Goal: Communication & Community: Answer question/provide support

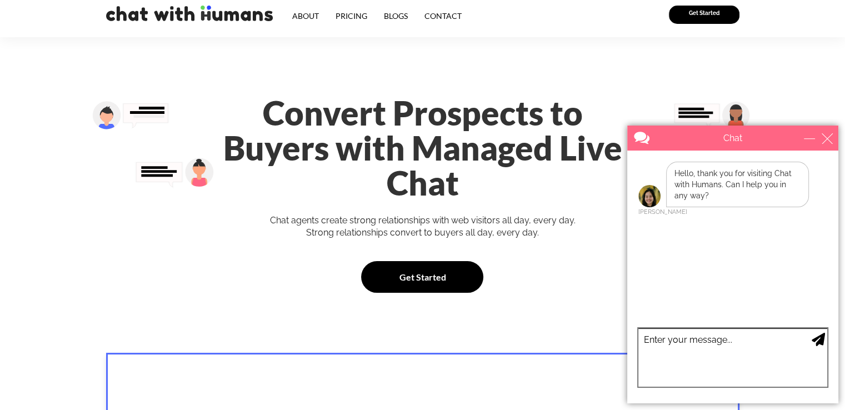
click at [748, 365] on textarea "type your message" at bounding box center [732, 357] width 189 height 58
type textarea "Hi [PERSON_NAME]"
type textarea "this is [PERSON_NAME] Again :D"
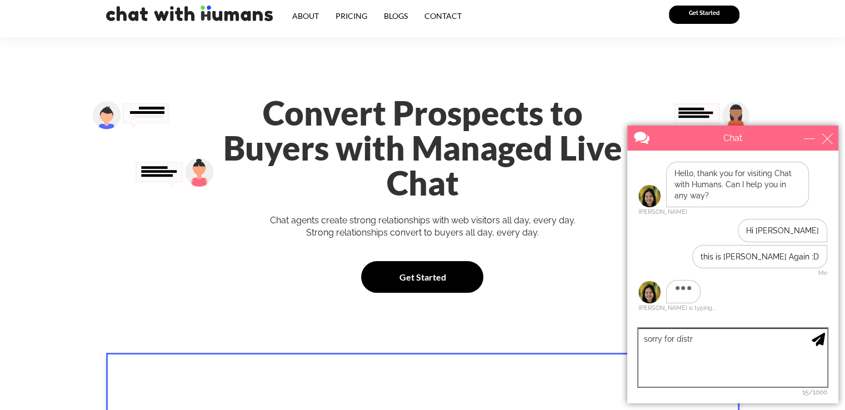
click at [751, 335] on textarea "sorry for distr" at bounding box center [732, 357] width 189 height 58
type textarea "we had to check this out for new settings"
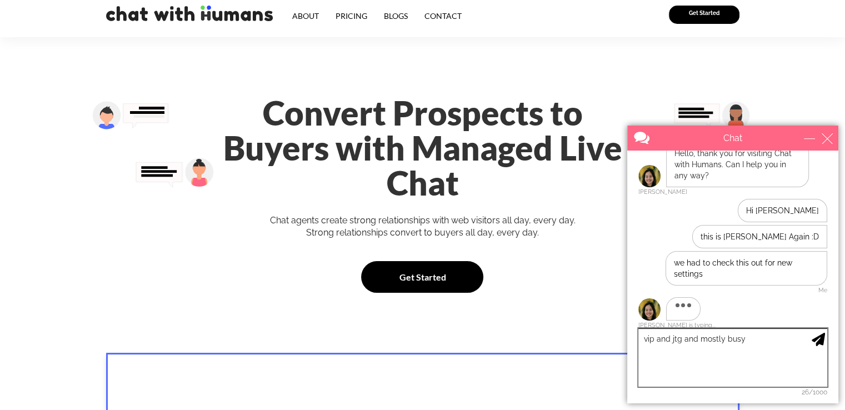
type textarea "vip and jtg and mostly busy"
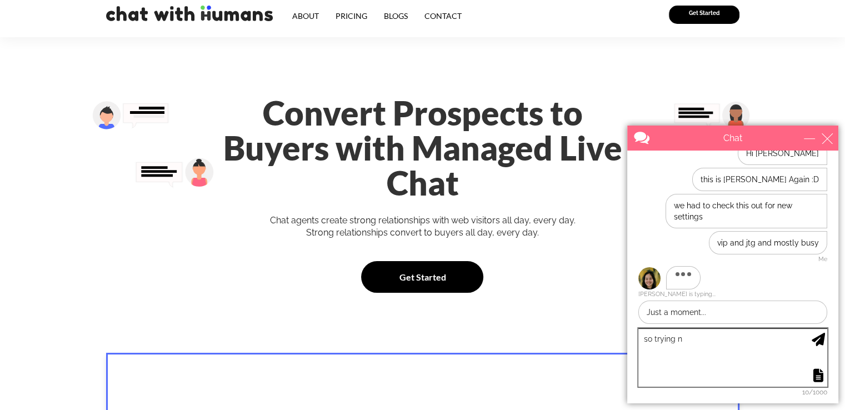
scroll to position [46, 0]
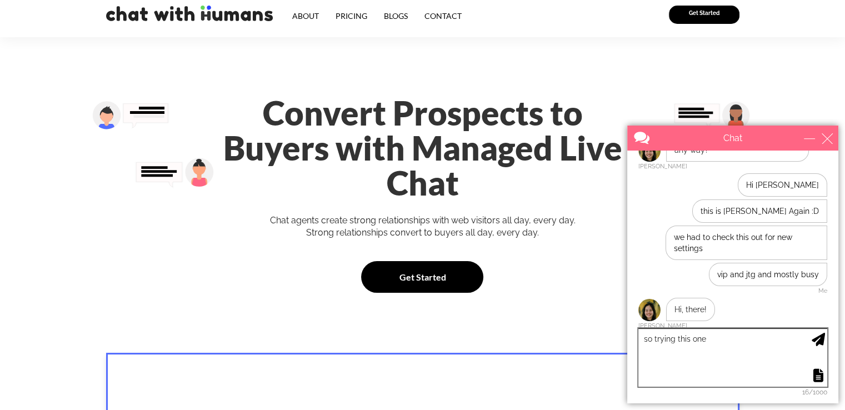
type textarea "so trying this one"
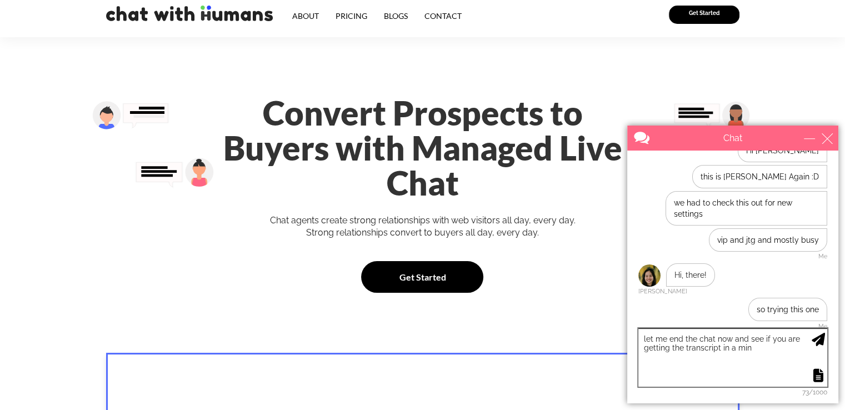
type textarea "let me end the chat now and see if you are getting the transcript in a min"
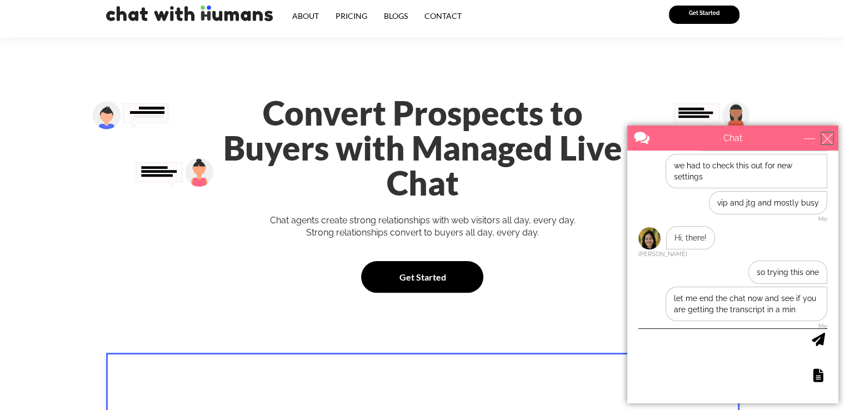
click at [827, 142] on div "close" at bounding box center [827, 138] width 11 height 11
type input "Continue Chat"
type input "End Chat"
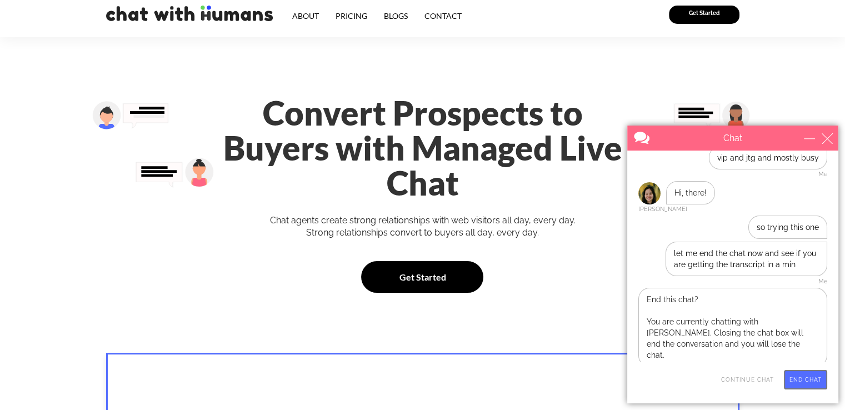
click at [797, 381] on input "End Chat" at bounding box center [805, 379] width 43 height 19
